Goal: Task Accomplishment & Management: Manage account settings

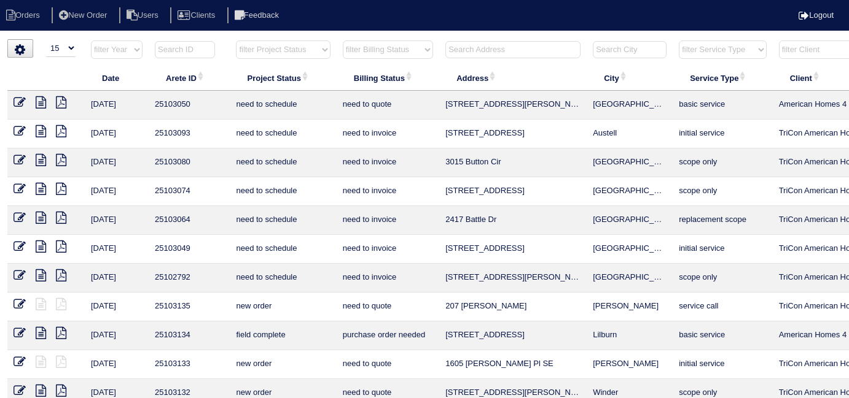
select select "15"
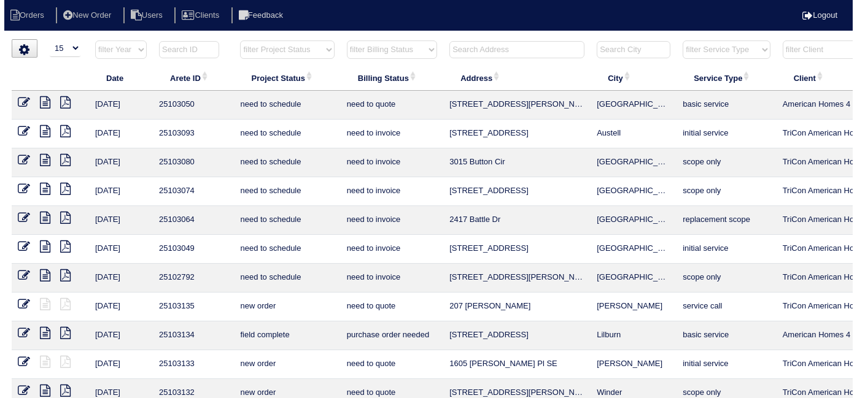
scroll to position [0, 214]
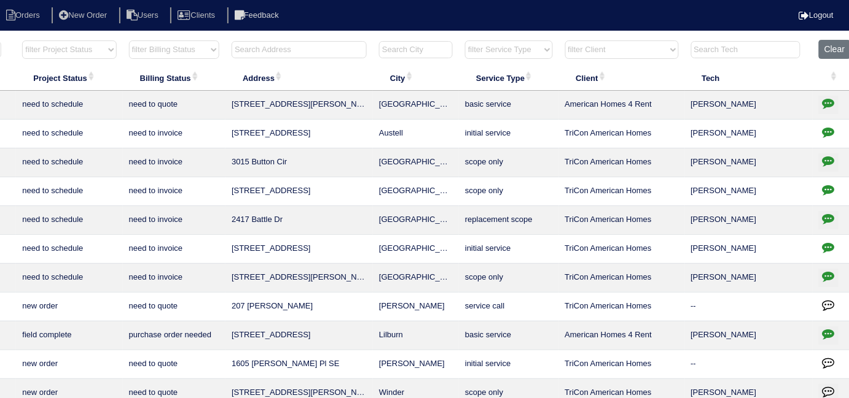
click at [255, 49] on input "text" at bounding box center [298, 49] width 135 height 17
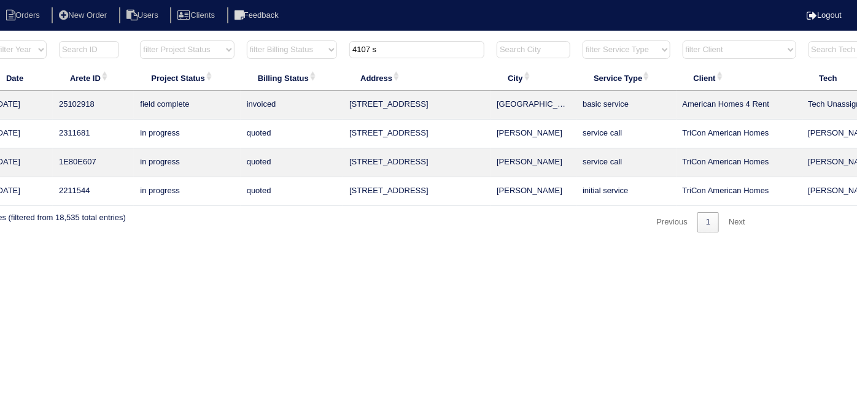
scroll to position [0, 0]
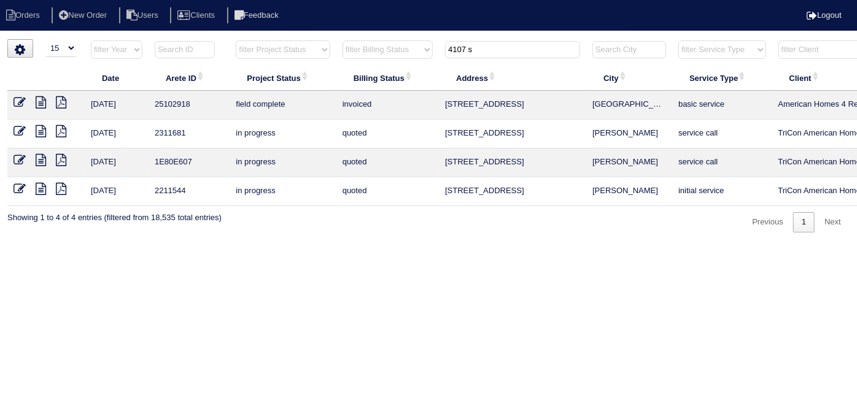
type input "4107 s"
click at [39, 133] on icon at bounding box center [41, 131] width 10 height 12
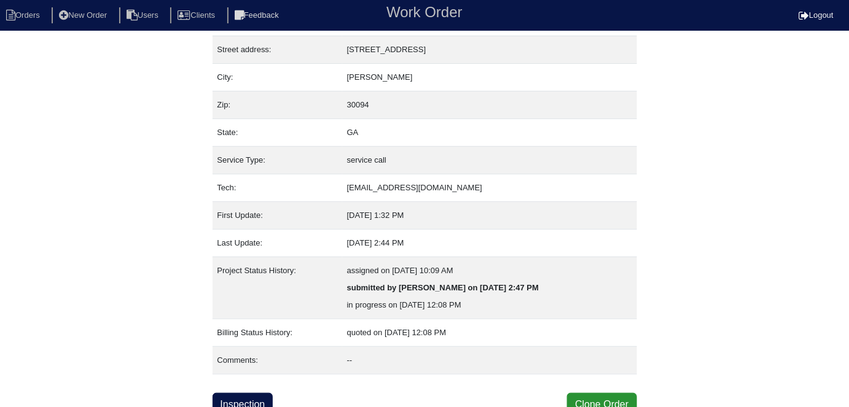
scroll to position [64, 0]
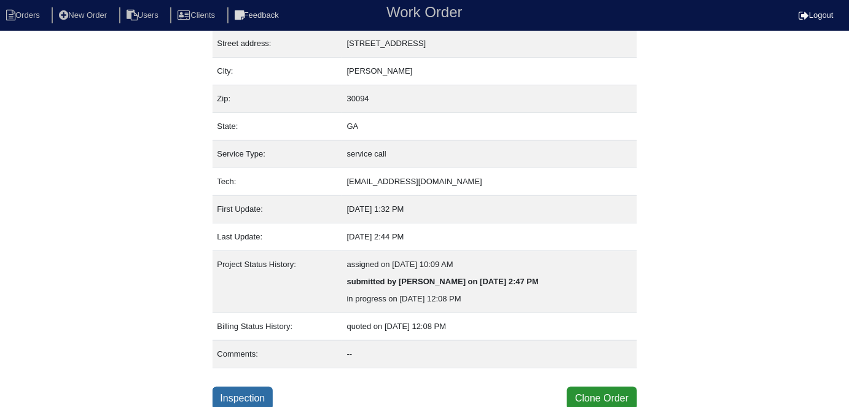
click at [246, 397] on link "Inspection" at bounding box center [242, 398] width 61 height 23
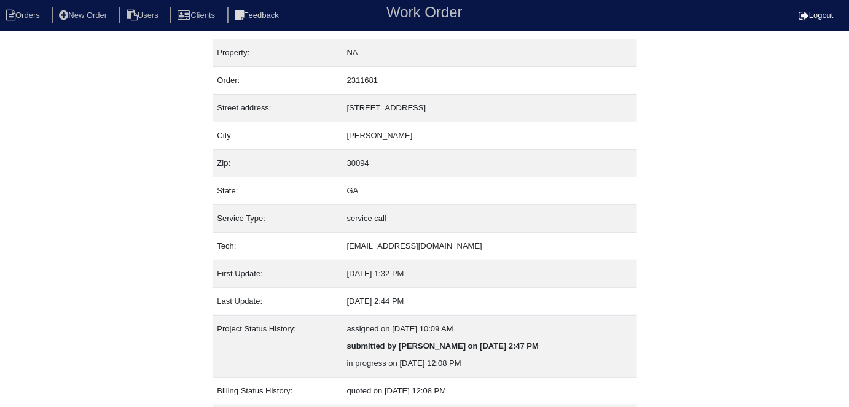
select select "0"
select select "Goodman"
select select "0"
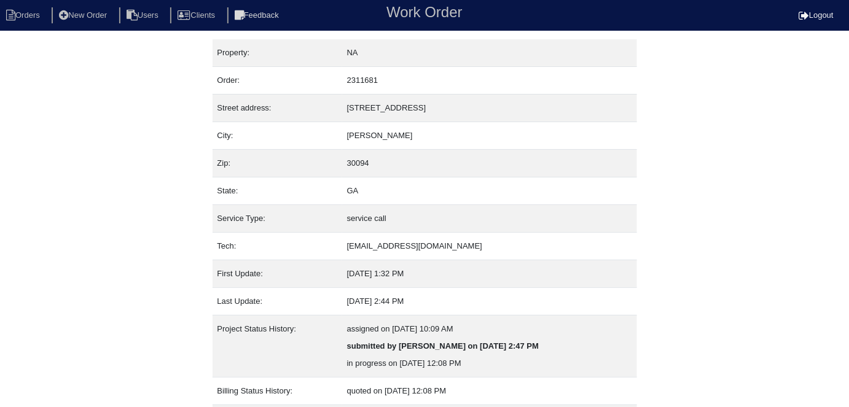
select select "1"
select select "0"
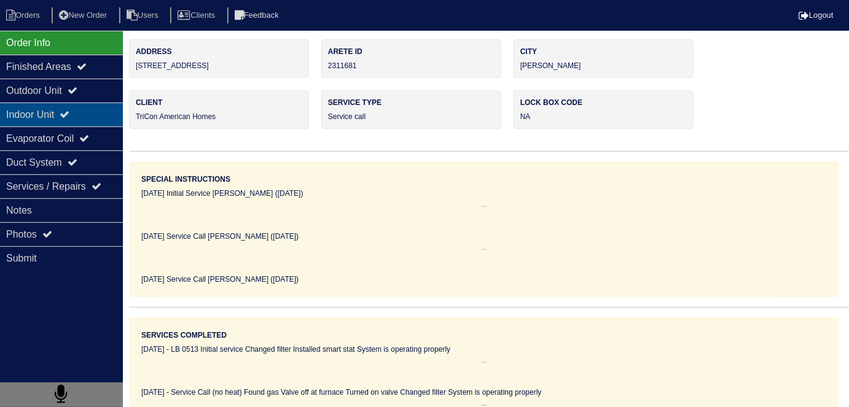
click at [60, 103] on div "Indoor Unit" at bounding box center [61, 115] width 123 height 24
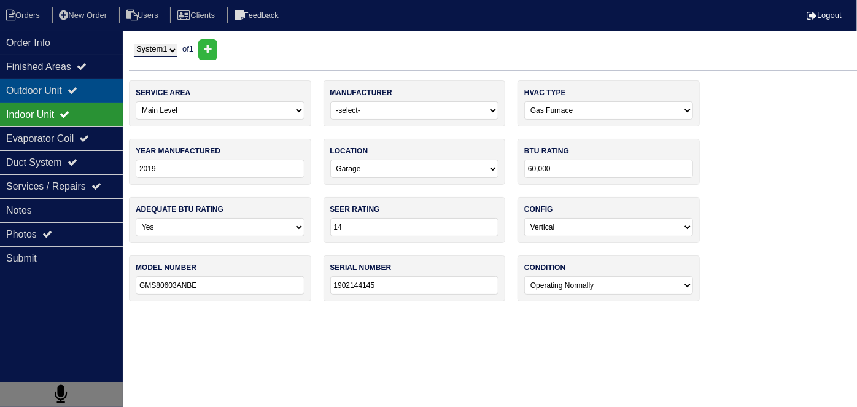
click at [60, 90] on div "Outdoor Unit" at bounding box center [61, 91] width 123 height 24
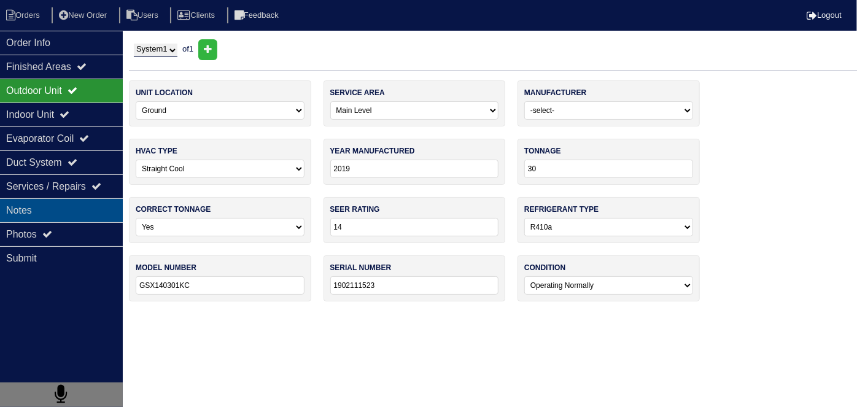
click at [51, 210] on div "Notes" at bounding box center [61, 210] width 123 height 24
type textarea "16x25 filter x2 45+5 Capacitor x1 R410A-1lbs"
type textarea "Upon arrival thermostat not satisfied. Outdoor system compressor not on. Test c…"
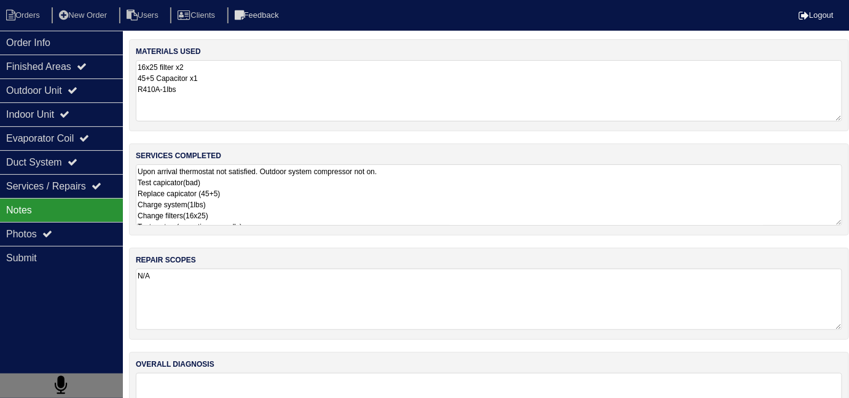
click at [362, 196] on textarea "Upon arrival thermostat not satisfied. Outdoor system compressor not on. Test c…" at bounding box center [489, 195] width 706 height 61
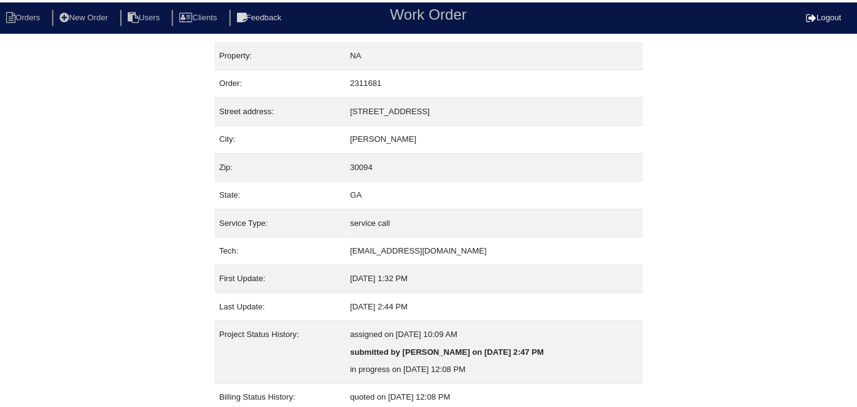
scroll to position [64, 0]
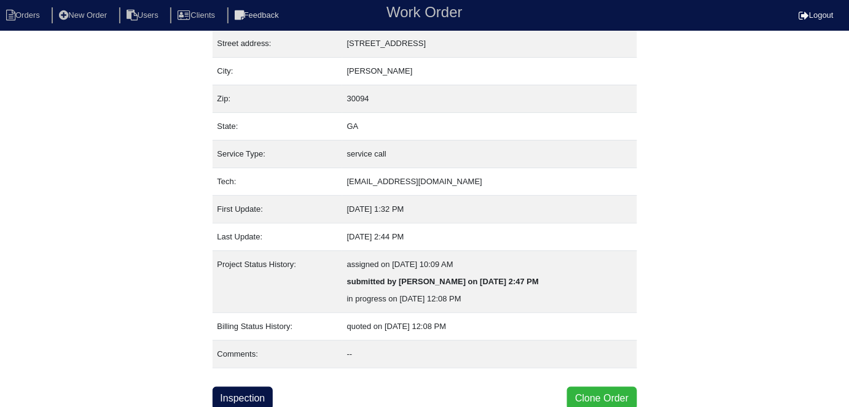
click at [571, 391] on button "Clone Order" at bounding box center [601, 398] width 69 height 23
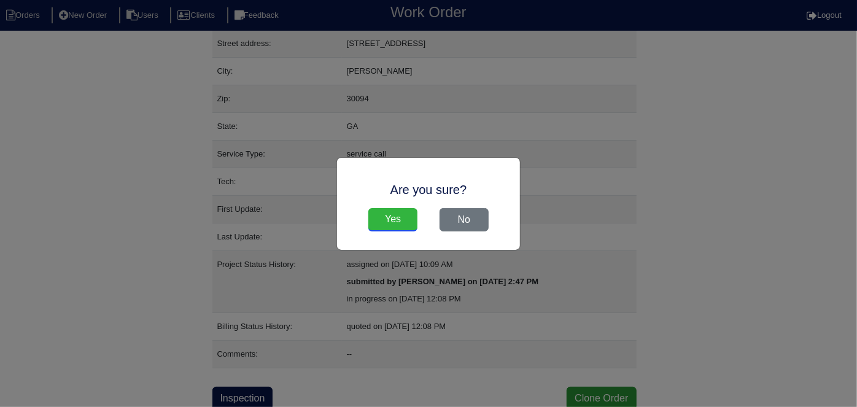
click at [378, 214] on input "Yes" at bounding box center [392, 219] width 49 height 23
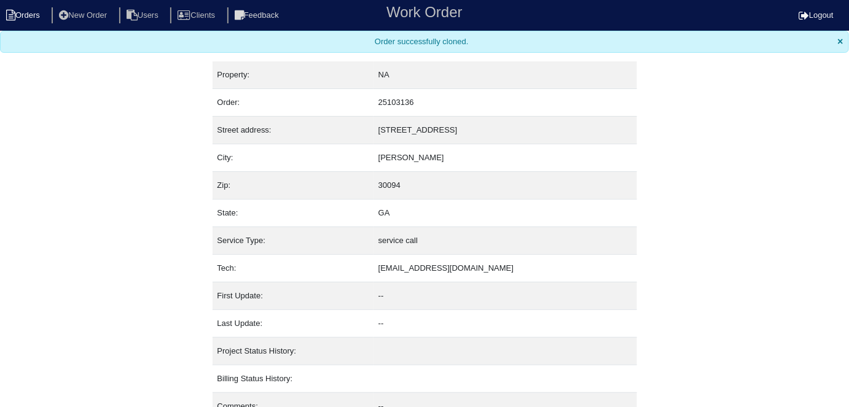
click at [33, 12] on li "Orders" at bounding box center [25, 15] width 50 height 17
select select "15"
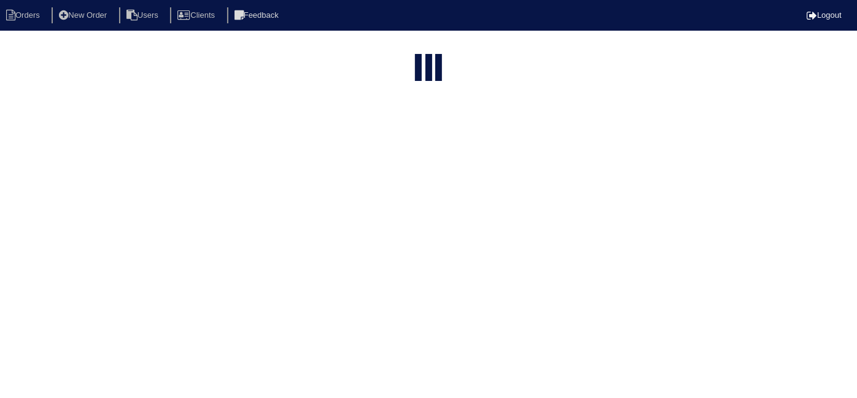
type input "4107 s"
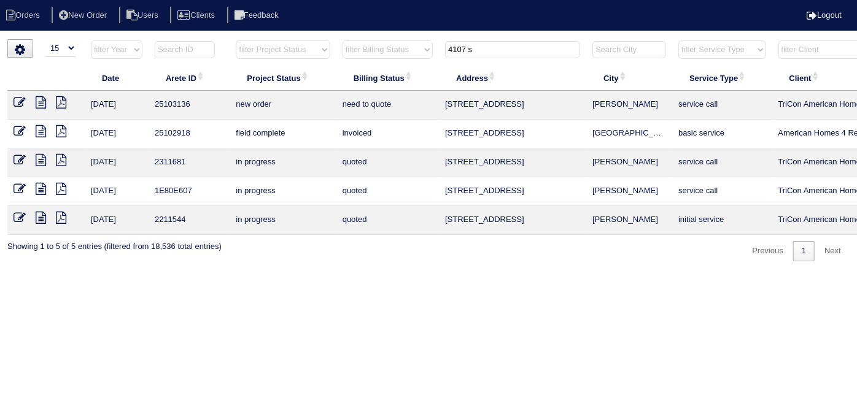
click at [18, 103] on icon at bounding box center [20, 102] width 12 height 12
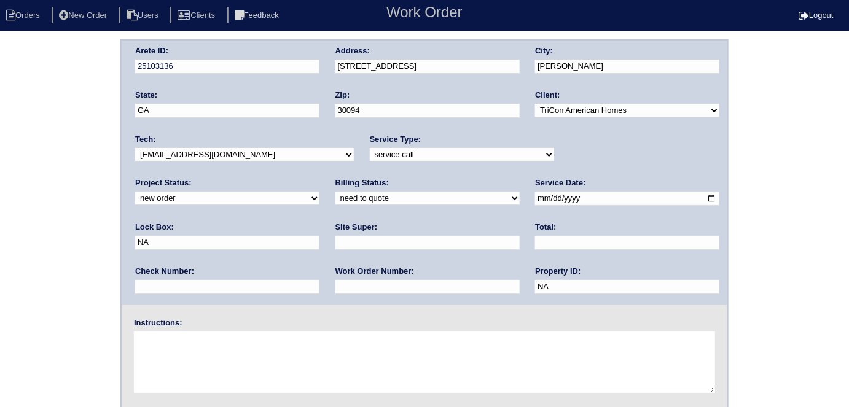
click at [406, 155] on select "-select- initial service basic service maintenance call replacement scope servi…" at bounding box center [462, 155] width 184 height 14
select select "initial service"
click at [370, 148] on select "-select- initial service basic service maintenance call replacement scope servi…" at bounding box center [462, 155] width 184 height 14
drag, startPoint x: 565, startPoint y: 193, endPoint x: 487, endPoint y: 191, distance: 78.0
click at [492, 193] on div "Arete ID: 25103136 Address: 4107 Sweet Water Ln City: Conyers State: GA Zip: 30…" at bounding box center [424, 173] width 605 height 265
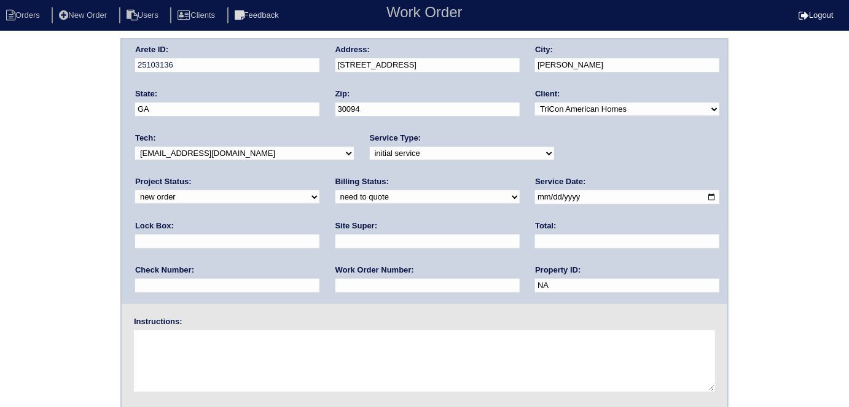
click at [319, 235] on input "text" at bounding box center [227, 242] width 184 height 14
type input "9310"
click at [335, 239] on input "text" at bounding box center [427, 242] width 184 height 14
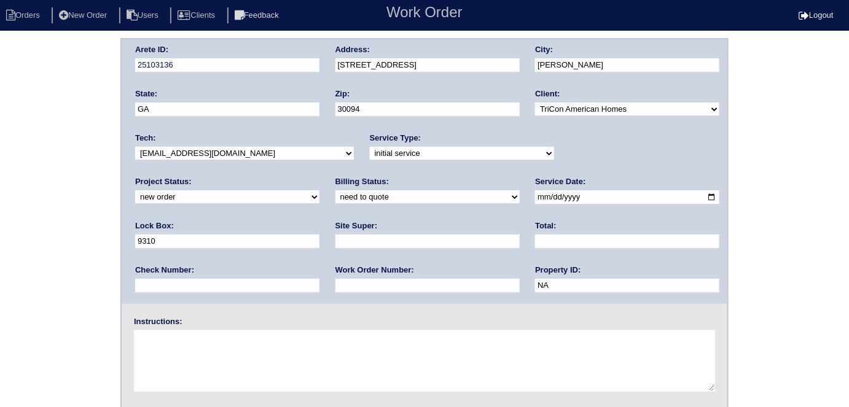
type input "n"
type input "Brian Perkins"
click at [335, 285] on input "text" at bounding box center [427, 286] width 184 height 14
type input "537306"
click at [235, 363] on textarea at bounding box center [424, 360] width 581 height 61
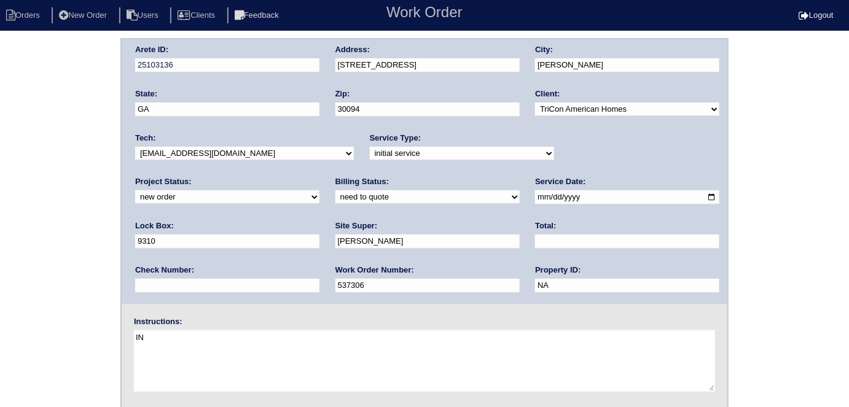
type textarea "I"
type textarea "n"
type textarea "Install smart tstats if needed"
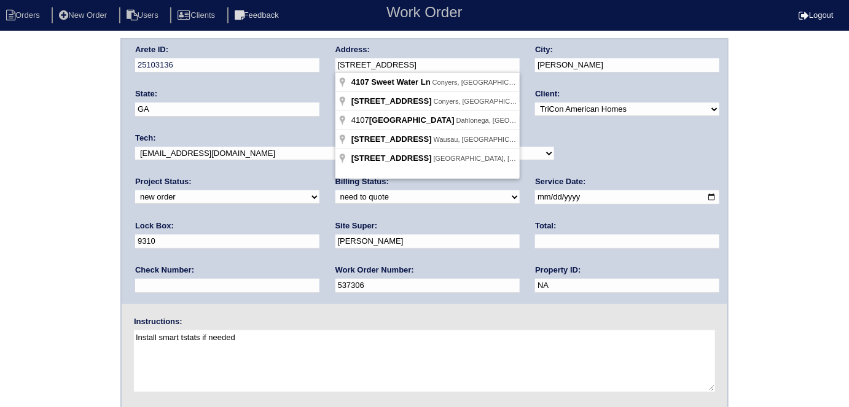
drag, startPoint x: 428, startPoint y: 58, endPoint x: 320, endPoint y: 68, distance: 107.8
click at [320, 68] on div "Arete ID: 25103136 Address: 4107 Sweet Water Ln City: Conyers State: GA Zip: 30…" at bounding box center [424, 171] width 605 height 265
click at [45, 139] on div "Arete ID: 25103136 Address: 4107 Sweet Water Ln City: Conyers State: GA Zip: 30…" at bounding box center [424, 286] width 849 height 497
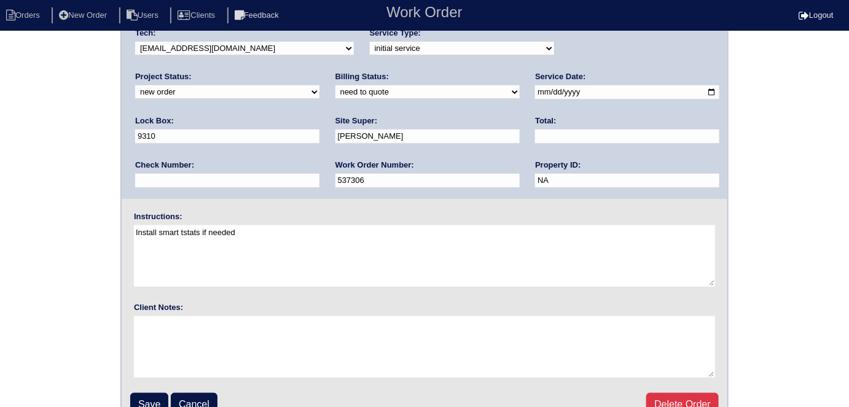
scroll to position [126, 0]
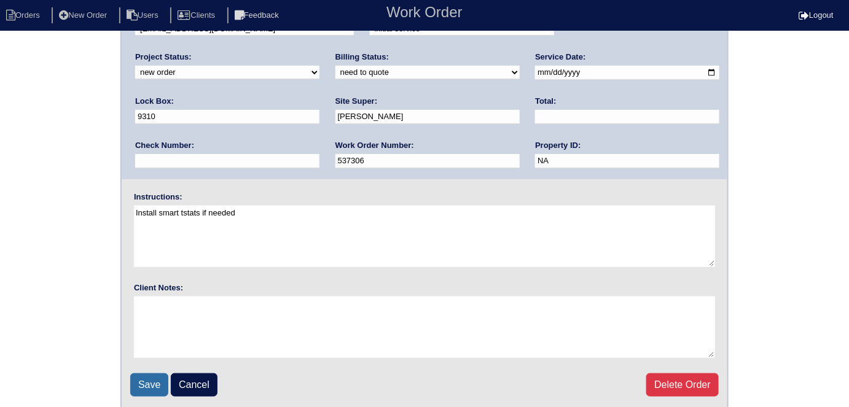
click at [151, 373] on input "Save" at bounding box center [149, 384] width 38 height 23
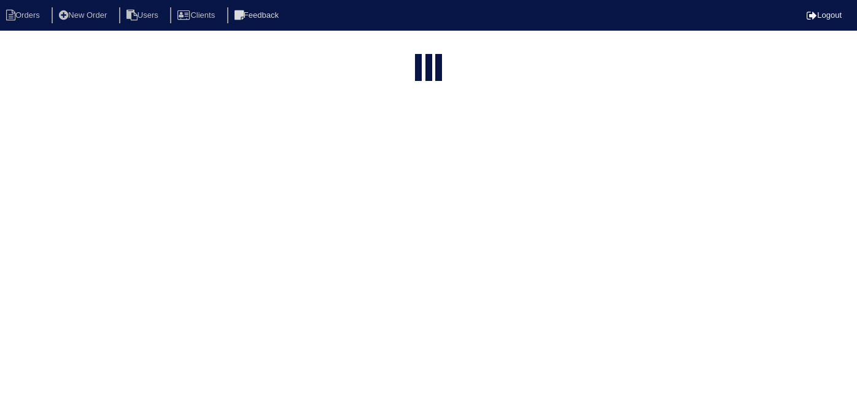
select select "15"
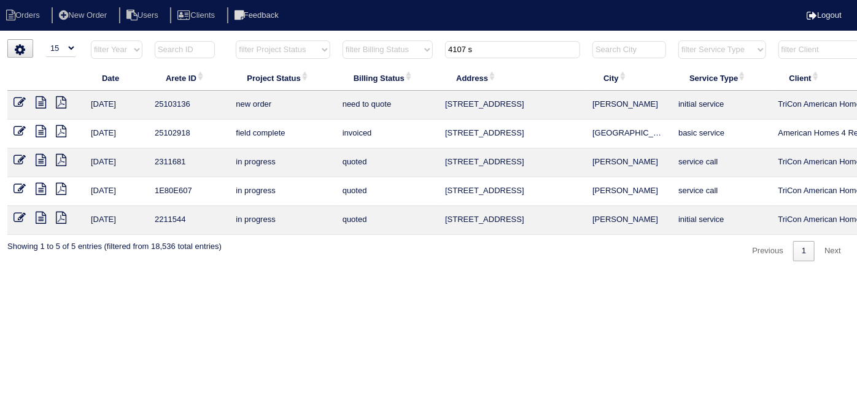
drag, startPoint x: 480, startPoint y: 50, endPoint x: 252, endPoint y: 34, distance: 227.7
click at [255, 38] on html "Orders New Order Users Clients Feedback Logout Orders New Order Users Clients M…" at bounding box center [428, 137] width 857 height 274
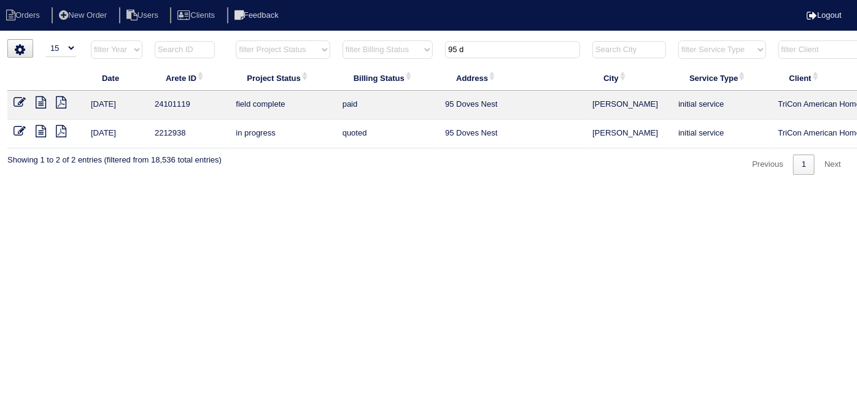
type input "95 d"
click at [41, 107] on icon at bounding box center [41, 102] width 10 height 12
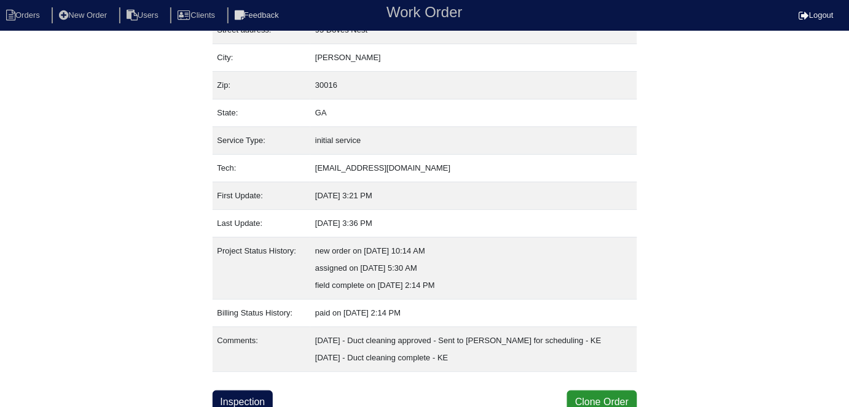
scroll to position [82, 0]
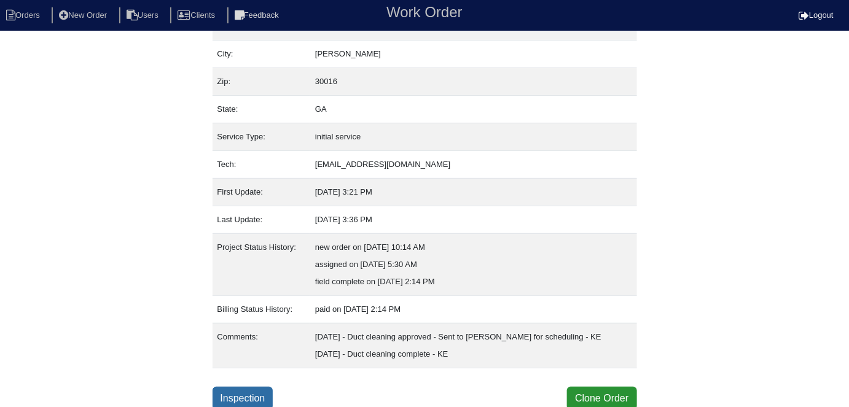
click at [256, 400] on link "Inspection" at bounding box center [242, 398] width 61 height 23
select select "0"
select select "[PERSON_NAME]"
select select "0"
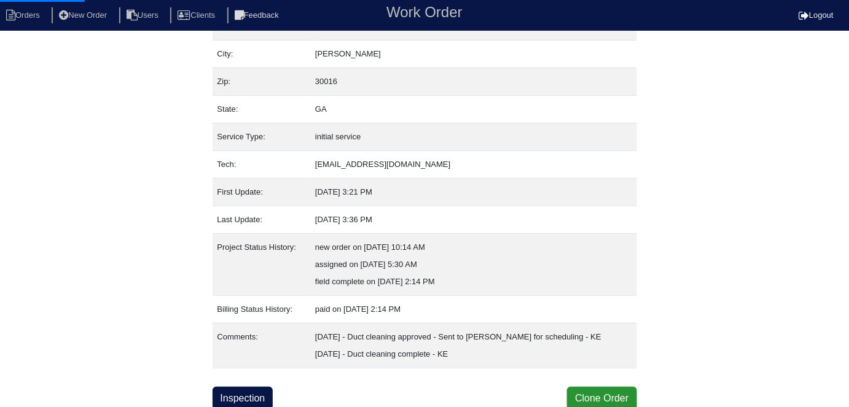
select select "0"
select select "1"
select select "0"
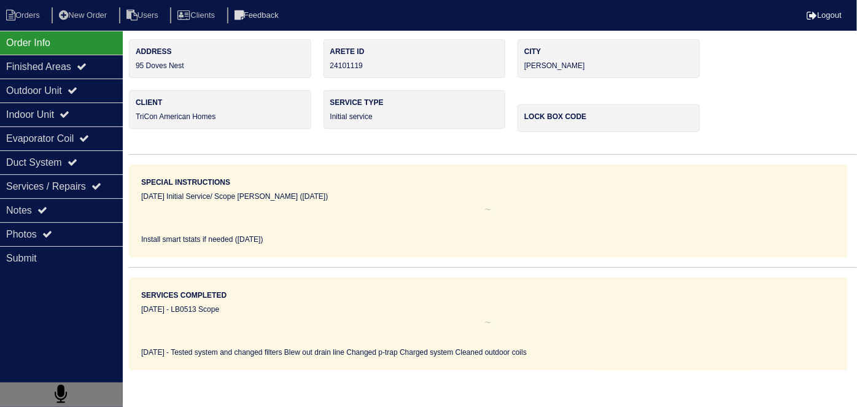
click at [49, 95] on div "Outdoor Unit" at bounding box center [61, 91] width 123 height 24
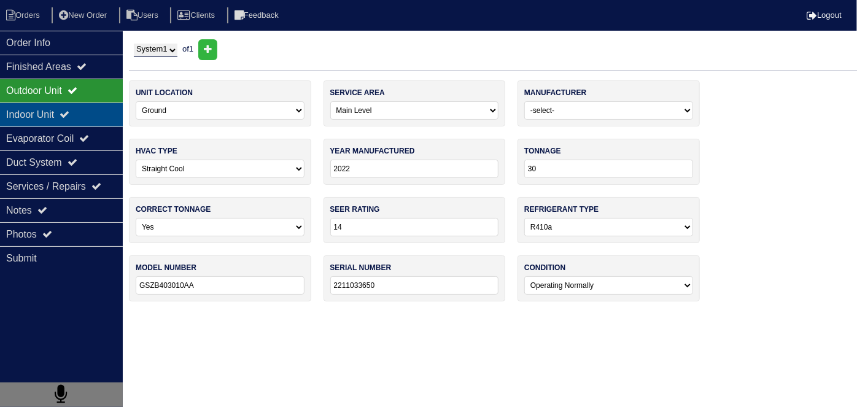
click at [45, 111] on div "Indoor Unit" at bounding box center [61, 115] width 123 height 24
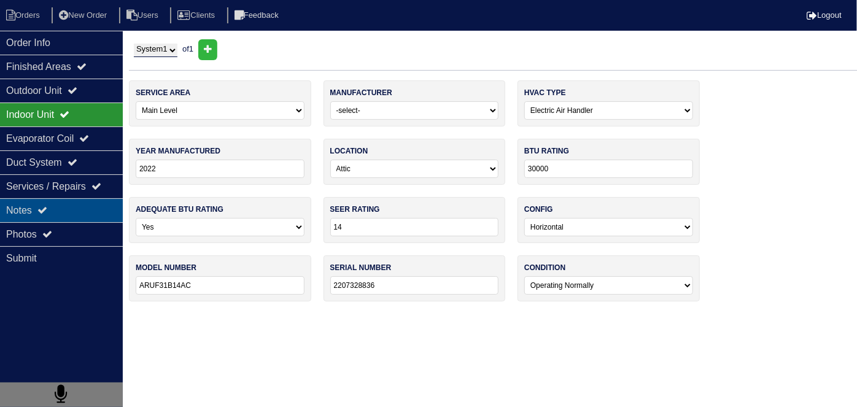
drag, startPoint x: 49, startPoint y: 218, endPoint x: 64, endPoint y: 211, distance: 16.2
click at [47, 217] on div "Notes" at bounding box center [61, 210] width 123 height 24
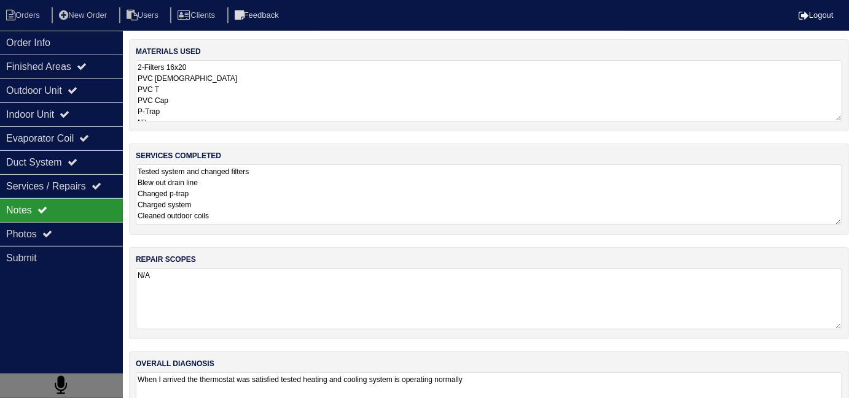
drag, startPoint x: 346, startPoint y: 210, endPoint x: 109, endPoint y: 76, distance: 271.9
click at [344, 209] on textarea "Tested system and changed filters Blew out drain line Changed p-trap Charged sy…" at bounding box center [489, 195] width 706 height 61
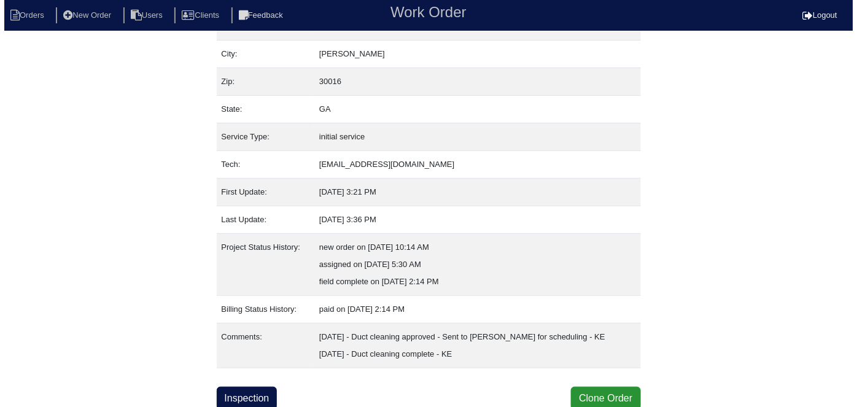
scroll to position [82, 0]
click at [591, 401] on button "Clone Order" at bounding box center [601, 398] width 69 height 23
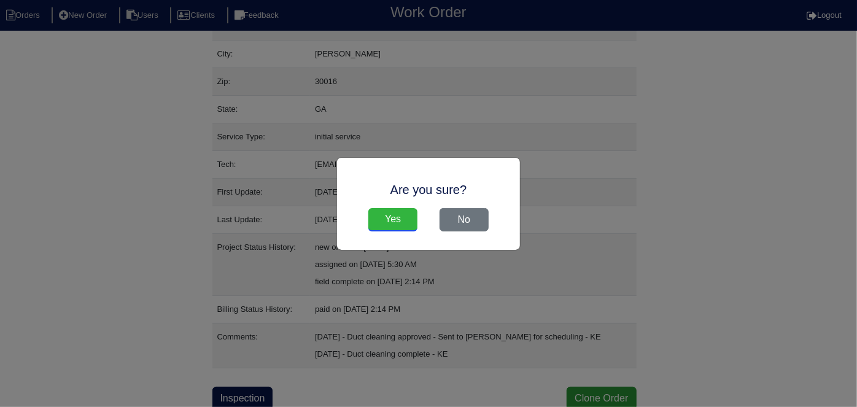
click at [378, 216] on input "Yes" at bounding box center [392, 219] width 49 height 23
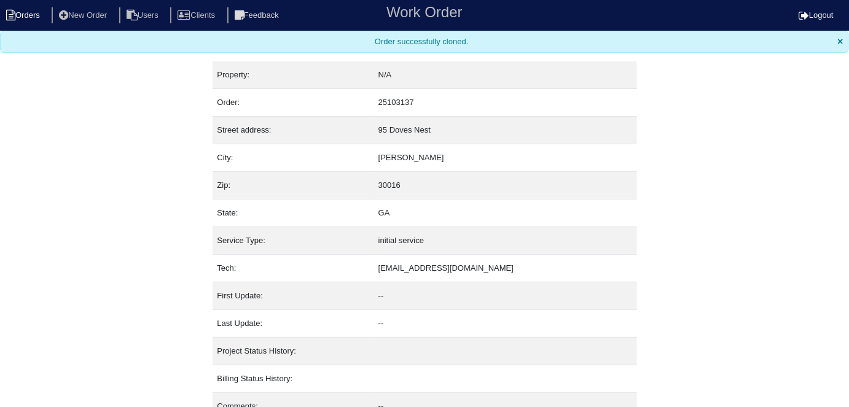
click at [20, 21] on li "Orders" at bounding box center [25, 15] width 50 height 17
select select "15"
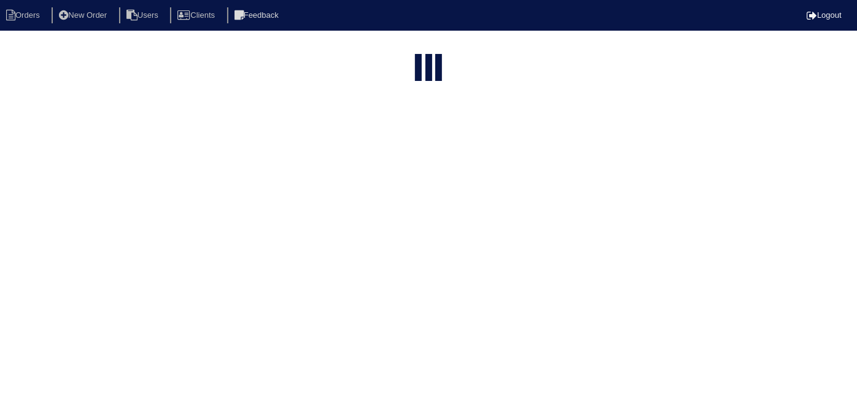
type input "95 d"
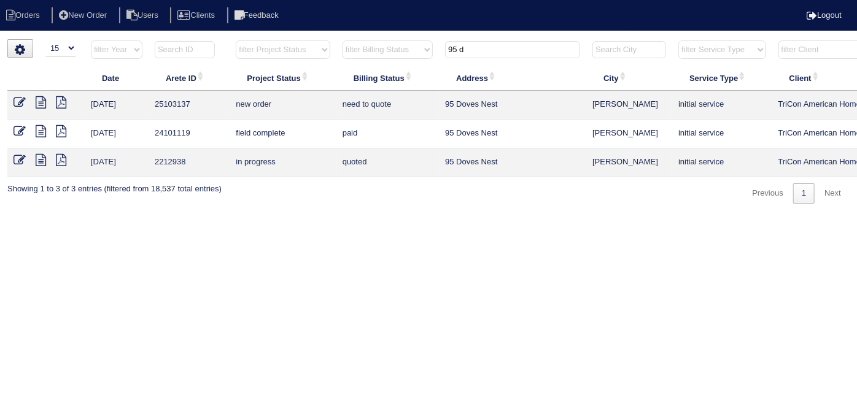
click at [15, 98] on icon at bounding box center [20, 102] width 12 height 12
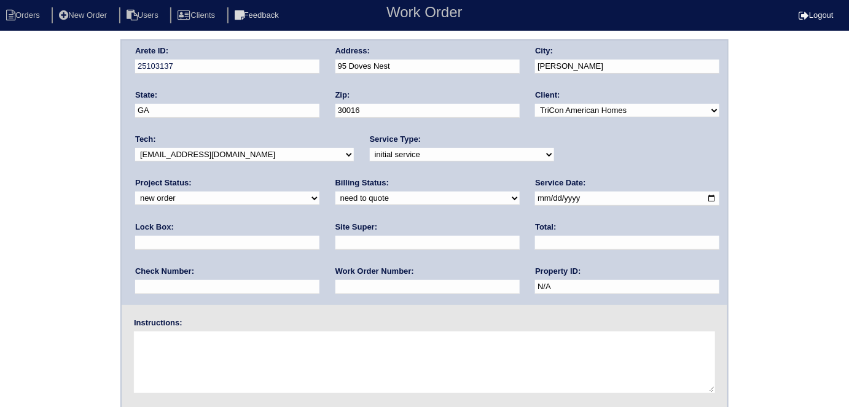
click at [319, 222] on div "Lock Box:" at bounding box center [227, 239] width 184 height 34
click at [319, 236] on input "text" at bounding box center [227, 243] width 184 height 14
type input "9310"
click at [335, 240] on input "text" at bounding box center [427, 243] width 184 height 14
type input "Brian Perkins"
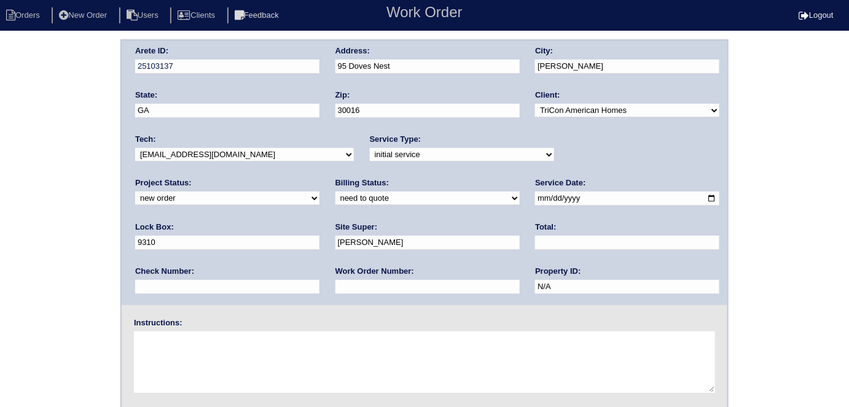
click at [216, 365] on textarea at bounding box center [424, 362] width 581 height 61
type textarea "Install smart tstats if needed"
click at [335, 282] on input "text" at bounding box center [427, 287] width 184 height 14
type input "537317"
click at [67, 177] on div "Arete ID: 25103137 Address: 95 Doves Nest City: Covington State: GA Zip: 30016 …" at bounding box center [424, 287] width 849 height 497
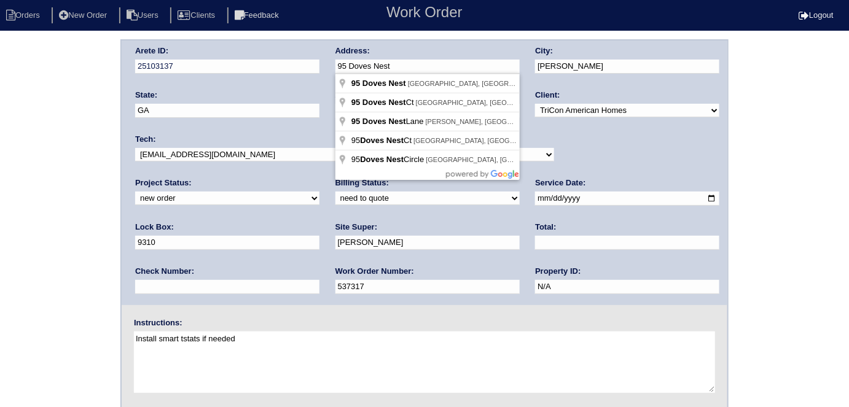
click at [298, 61] on div "Arete ID: 25103137 Address: 95 Doves Nest City: Covington State: GA Zip: 30016 …" at bounding box center [424, 173] width 605 height 265
click at [3, 177] on div "Arete ID: 25103137 Address: 95 Doves Nest City: Covington State: GA Zip: 30016 …" at bounding box center [424, 287] width 849 height 497
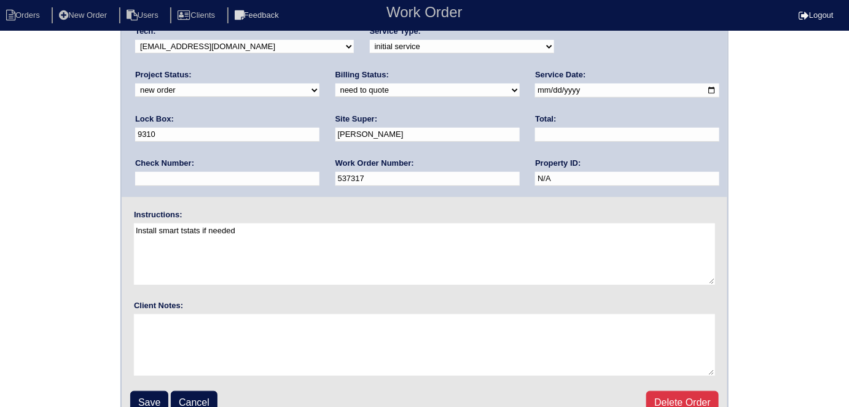
scroll to position [126, 0]
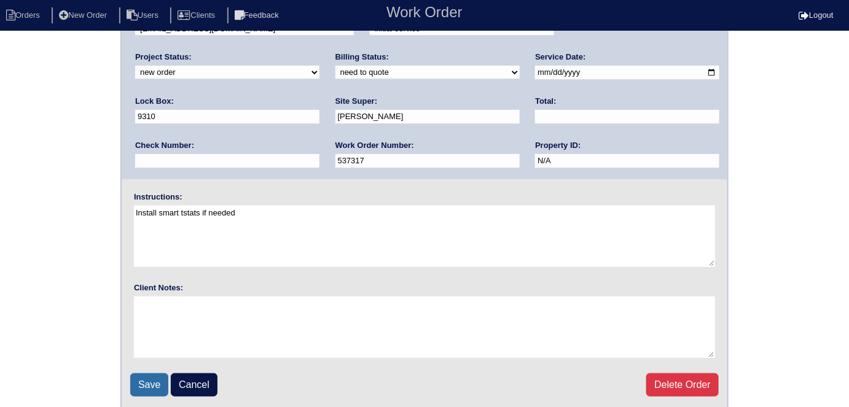
click at [149, 379] on input "Save" at bounding box center [149, 384] width 38 height 23
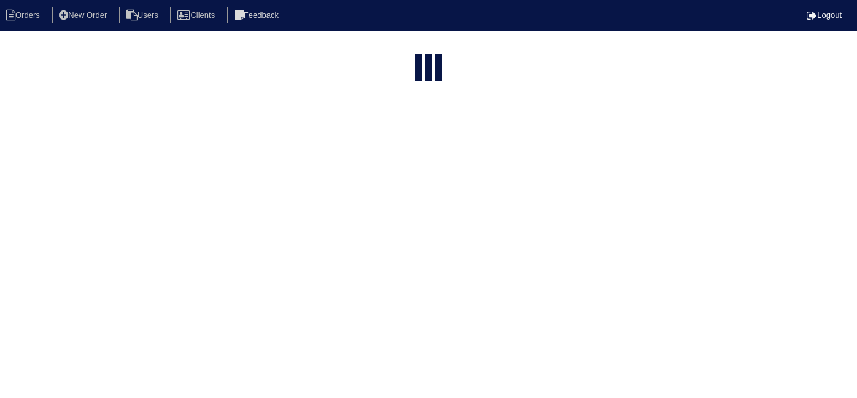
select select "15"
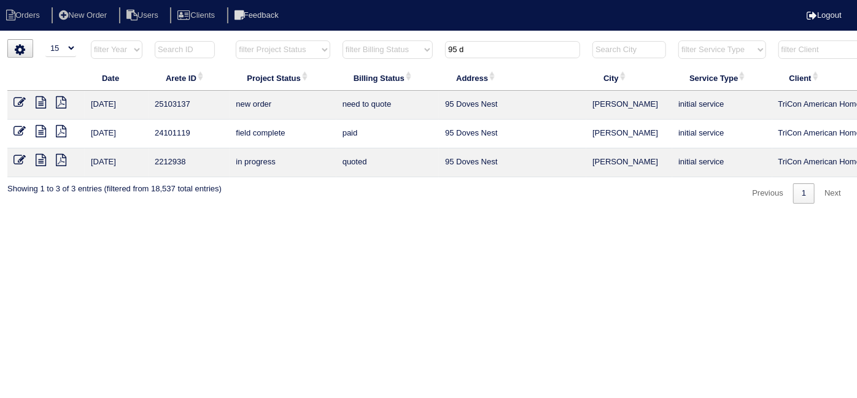
drag, startPoint x: 483, startPoint y: 49, endPoint x: 146, endPoint y: 0, distance: 340.6
click at [146, 39] on body "Orders New Order Users Clients Feedback Logout Orders New Order Users Clients M…" at bounding box center [428, 121] width 857 height 165
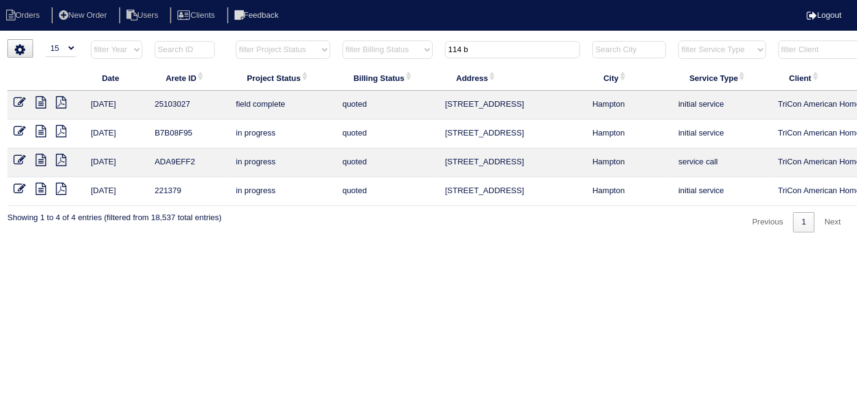
type input "114 b"
click at [17, 100] on icon at bounding box center [20, 102] width 12 height 12
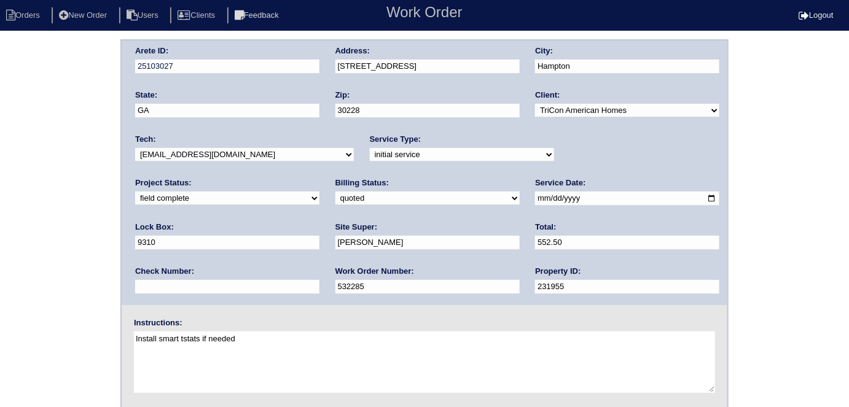
click at [335, 200] on select "need to quote quoted need to invoice invoiced paid warranty purchase order need…" at bounding box center [427, 199] width 184 height 14
select select "need to invoice"
click at [335, 192] on select "need to quote quoted need to invoice invoiced paid warranty purchase order need…" at bounding box center [427, 199] width 184 height 14
drag, startPoint x: 104, startPoint y: 230, endPoint x: 124, endPoint y: 193, distance: 41.5
click at [104, 229] on div "Arete ID: 25103027 Address: 114 Biscayne Terrace City: Hampton State: GA Zip: 3…" at bounding box center [424, 287] width 849 height 497
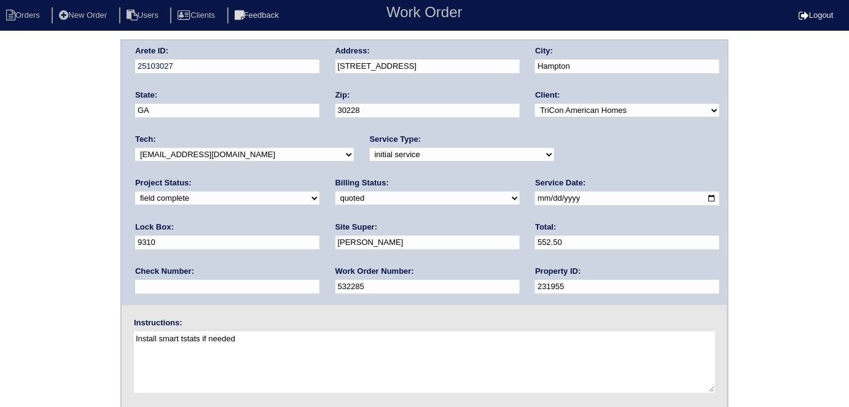
click at [69, 111] on div "Arete ID: 25103027 Address: 114 Biscayne Terrace City: Hampton State: GA Zip: 3…" at bounding box center [424, 287] width 849 height 497
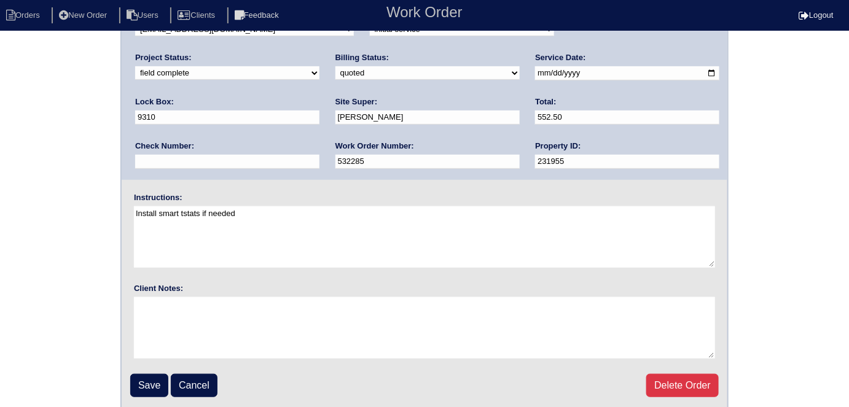
scroll to position [126, 0]
click at [148, 378] on input "Save" at bounding box center [149, 384] width 38 height 23
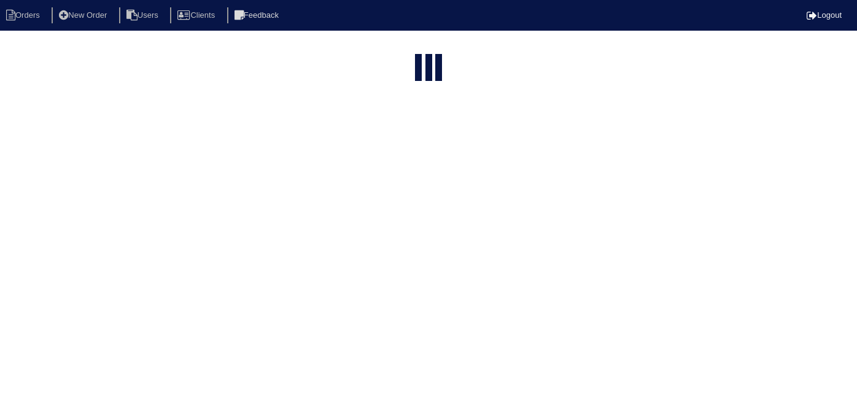
select select "15"
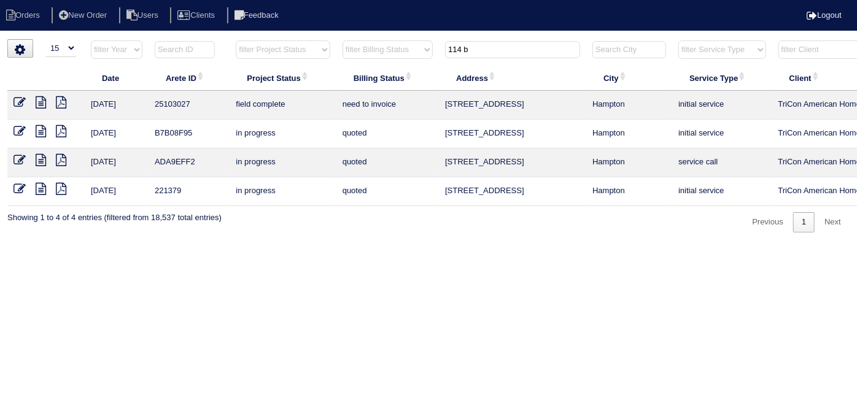
drag, startPoint x: 493, startPoint y: 55, endPoint x: 305, endPoint y: 2, distance: 195.9
click at [338, 39] on body "Orders New Order Users Clients Feedback Logout Orders New Order Users Clients M…" at bounding box center [428, 135] width 857 height 193
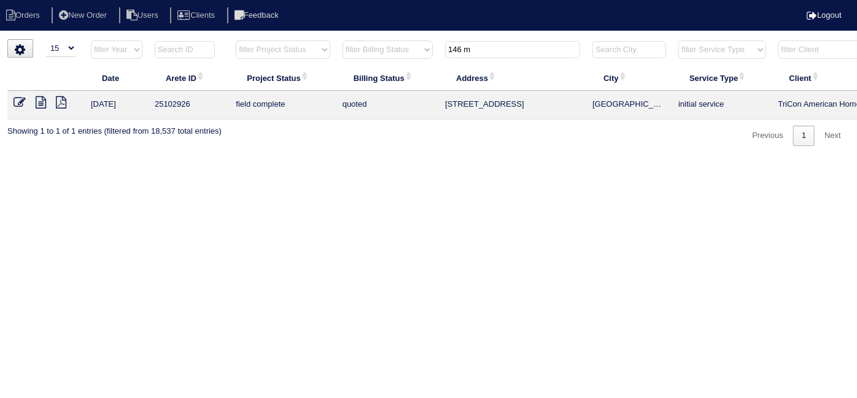
type input "146 m"
click at [15, 96] on icon at bounding box center [20, 102] width 12 height 12
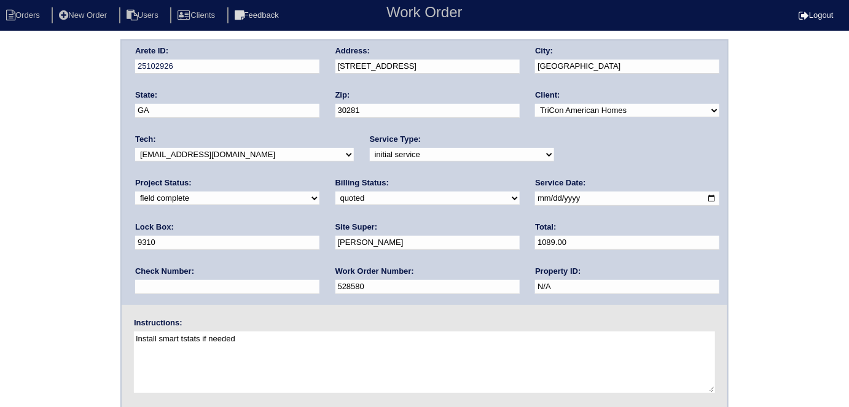
click at [104, 226] on div "Arete ID: 25102926 Address: [STREET_ADDRESS] City: [GEOGRAPHIC_DATA] State: [GE…" at bounding box center [424, 287] width 849 height 497
click at [335, 205] on div "Billing Status: need to quote quoted need to invoice invoiced paid warranty pur…" at bounding box center [427, 194] width 184 height 34
click at [335, 202] on select "need to quote quoted need to invoice invoiced paid warranty purchase order need…" at bounding box center [427, 199] width 184 height 14
select select "need to invoice"
click at [335, 192] on select "need to quote quoted need to invoice invoiced paid warranty purchase order need…" at bounding box center [427, 199] width 184 height 14
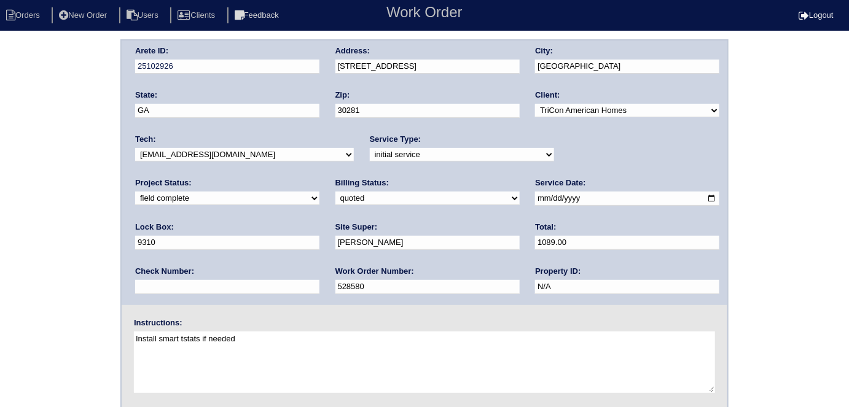
click at [80, 271] on div "Arete ID: 25102926 Address: 146 Meadow Ridge Dr City: Stockbridge State: GA Zip…" at bounding box center [424, 287] width 849 height 497
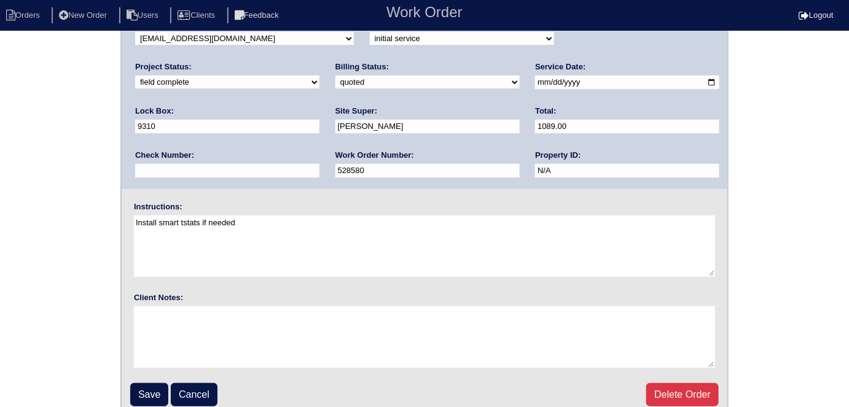
scroll to position [126, 0]
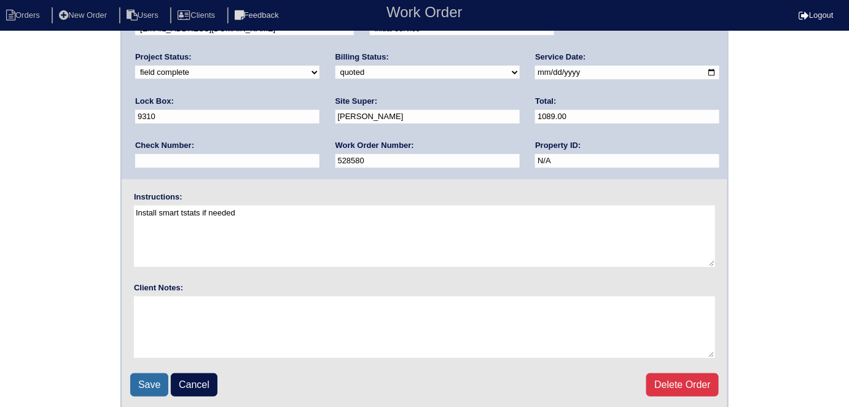
click at [131, 375] on input "Save" at bounding box center [149, 384] width 38 height 23
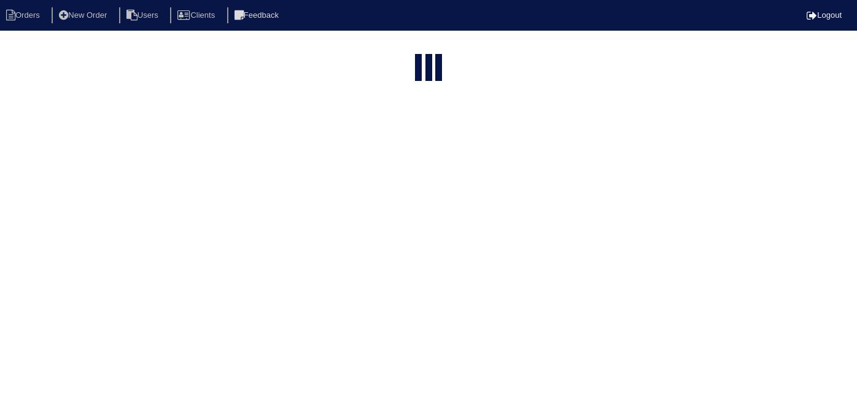
select select "15"
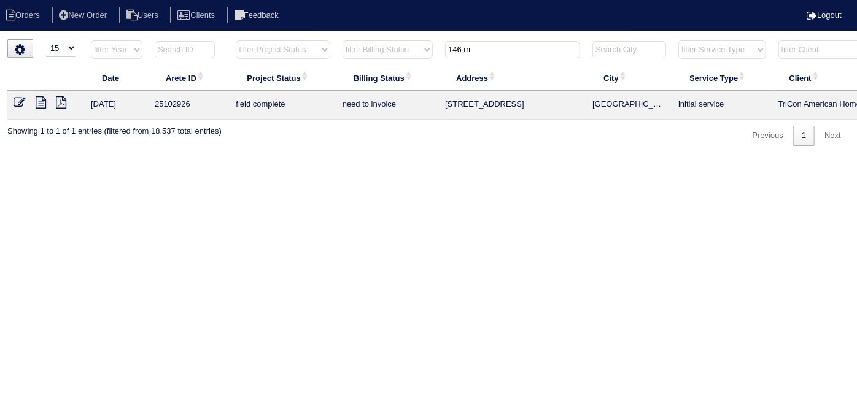
click at [497, 38] on html "Orders New Order Users Clients Feedback Logout Orders New Order Users Clients M…" at bounding box center [428, 79] width 857 height 158
drag, startPoint x: 438, startPoint y: 50, endPoint x: 363, endPoint y: 37, distance: 76.0
click at [368, 42] on tr "filter Year -- Any Year -- 2025 2024 2023 2022 2021 2020 2019 filter Project St…" at bounding box center [539, 52] width 1064 height 25
